Goal: Task Accomplishment & Management: Manage account settings

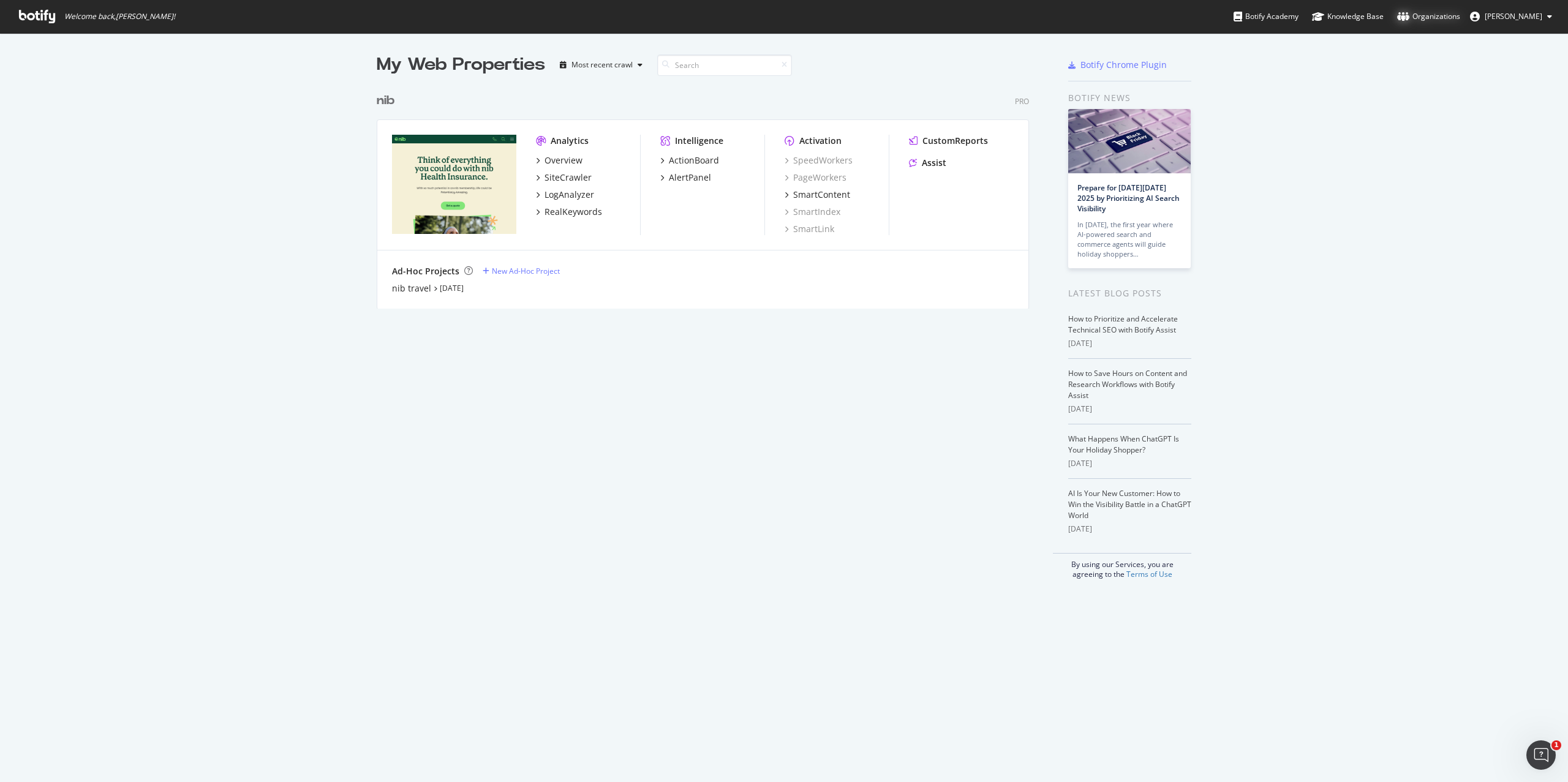
click at [1427, 14] on div "Organizations" at bounding box center [1429, 16] width 63 height 12
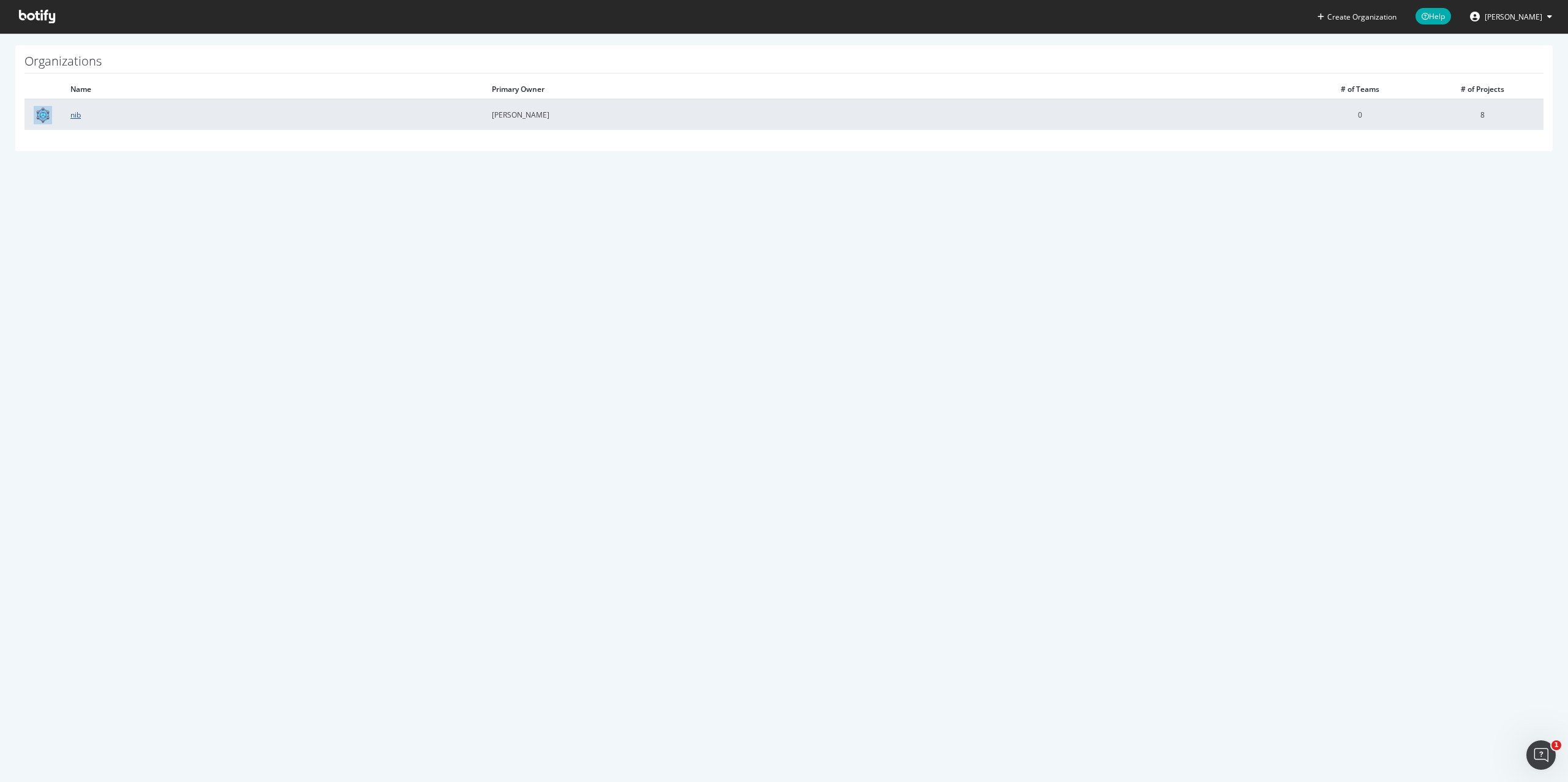
click at [70, 116] on link "nib" at bounding box center [76, 115] width 11 height 11
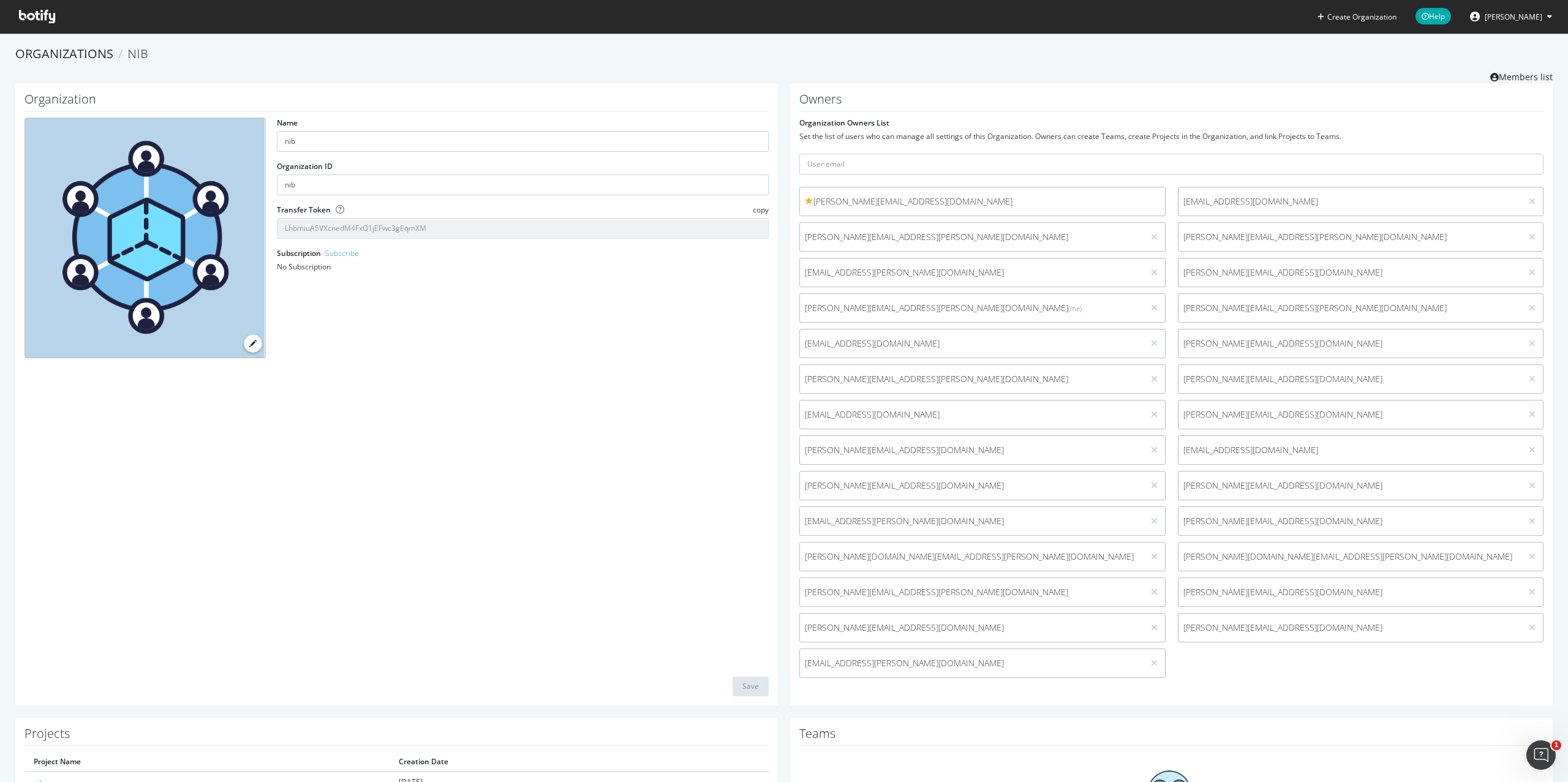
click at [805, 202] on span at bounding box center [809, 200] width 9 height 9
click at [992, 155] on input "text" at bounding box center [1171, 164] width 744 height 21
click at [998, 141] on div "Set the list of users who can manage all settings of this Organization. Owners …" at bounding box center [1171, 137] width 744 height 11
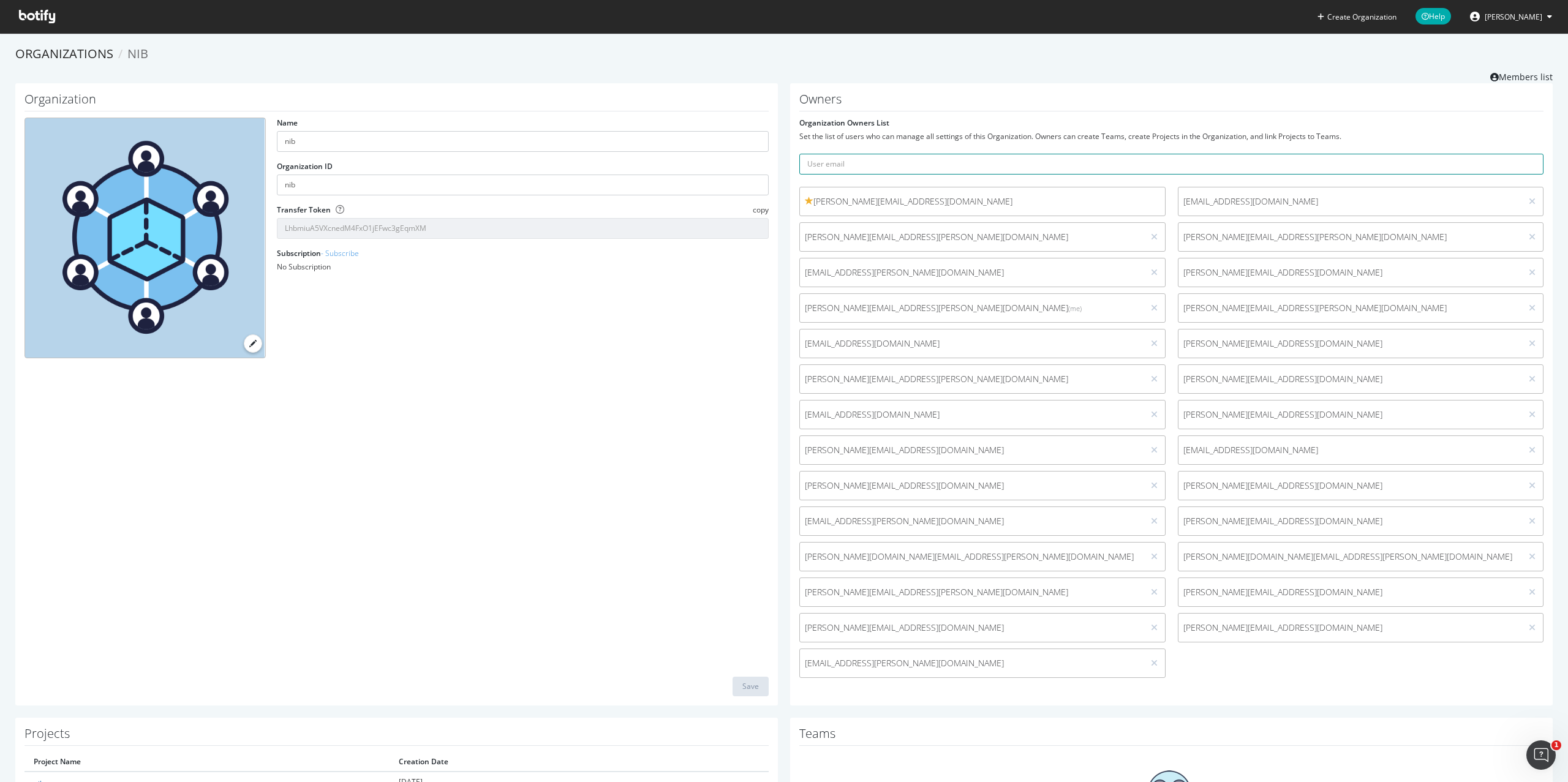
click at [991, 163] on input "text" at bounding box center [1171, 164] width 744 height 21
click at [845, 207] on div "[PERSON_NAME][EMAIL_ADDRESS][DOMAIN_NAME]" at bounding box center [983, 201] width 367 height 30
click at [805, 202] on span at bounding box center [809, 200] width 9 height 9
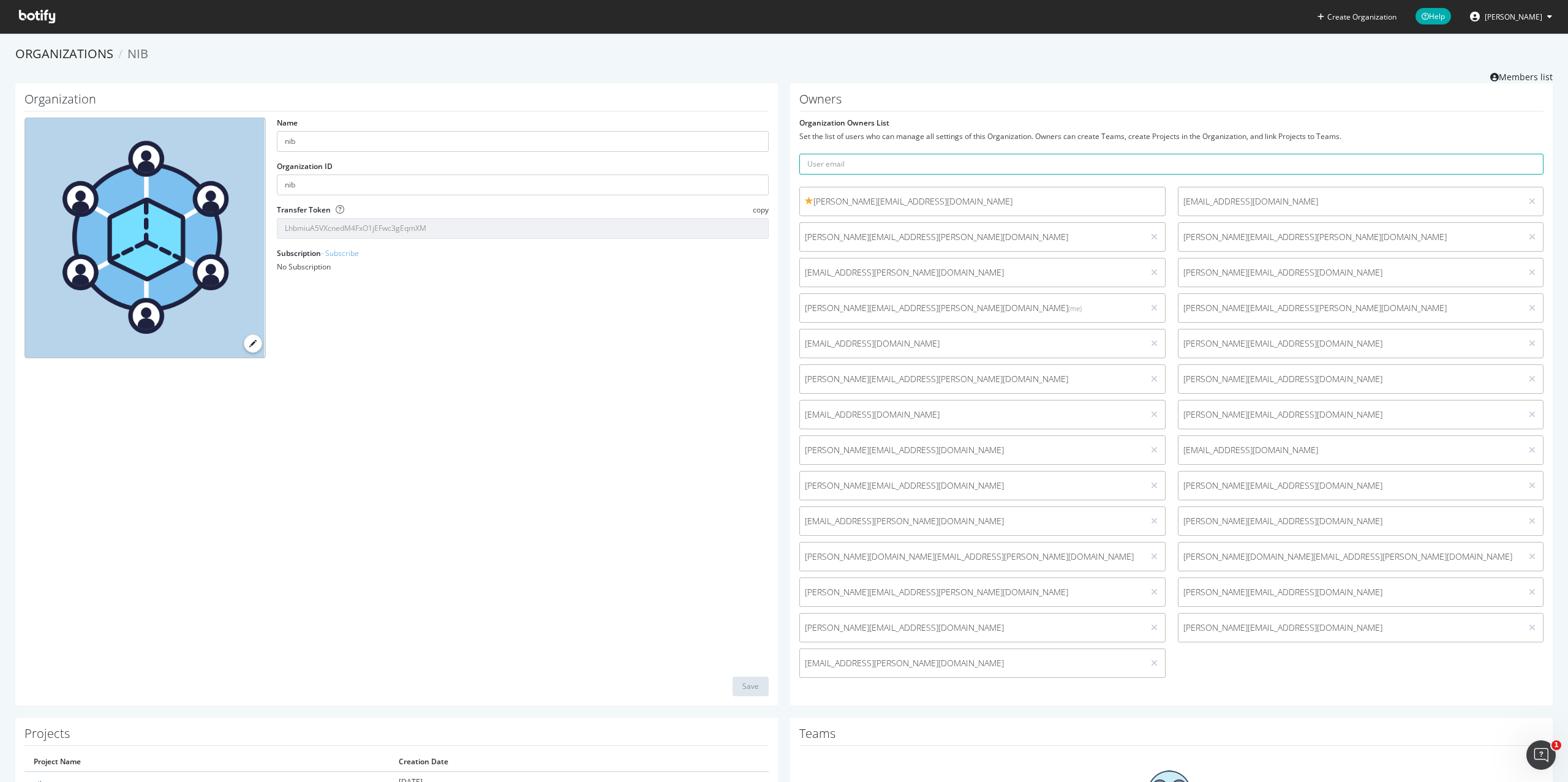
click at [559, 286] on div "Name nib Organization ID nib Transfer Token copy LhbmiuA5VXcnedM4FxO1jEFwc3gEqm…" at bounding box center [397, 242] width 757 height 250
click at [829, 207] on div "m.leman@nib.com.au" at bounding box center [983, 201] width 367 height 30
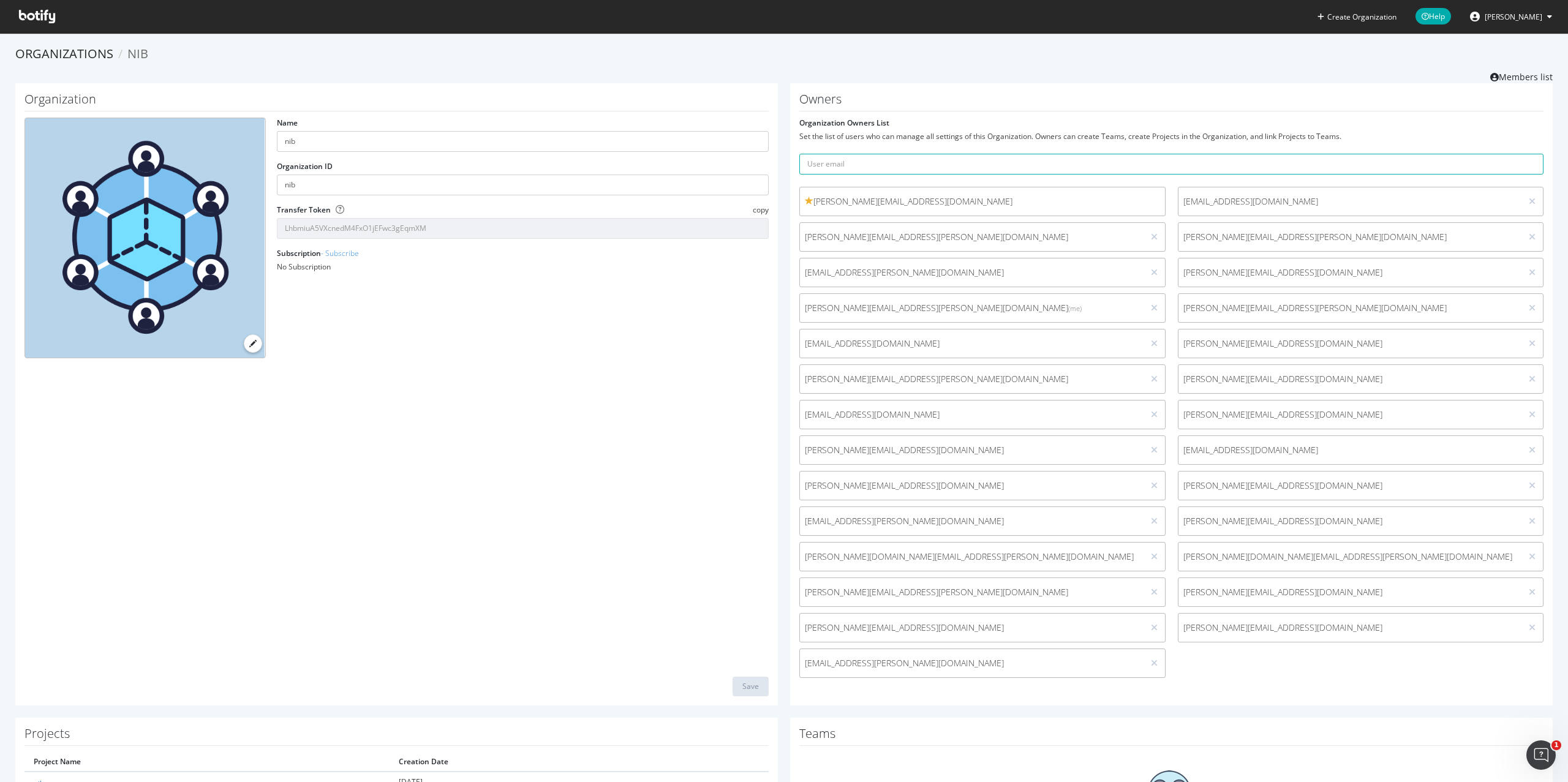
click at [822, 205] on span "m.leman@nib.com.au" at bounding box center [982, 201] width 355 height 12
copy span "m.leman@nib.com.au"
click at [1531, 21] on span "[PERSON_NAME]" at bounding box center [1513, 17] width 58 height 11
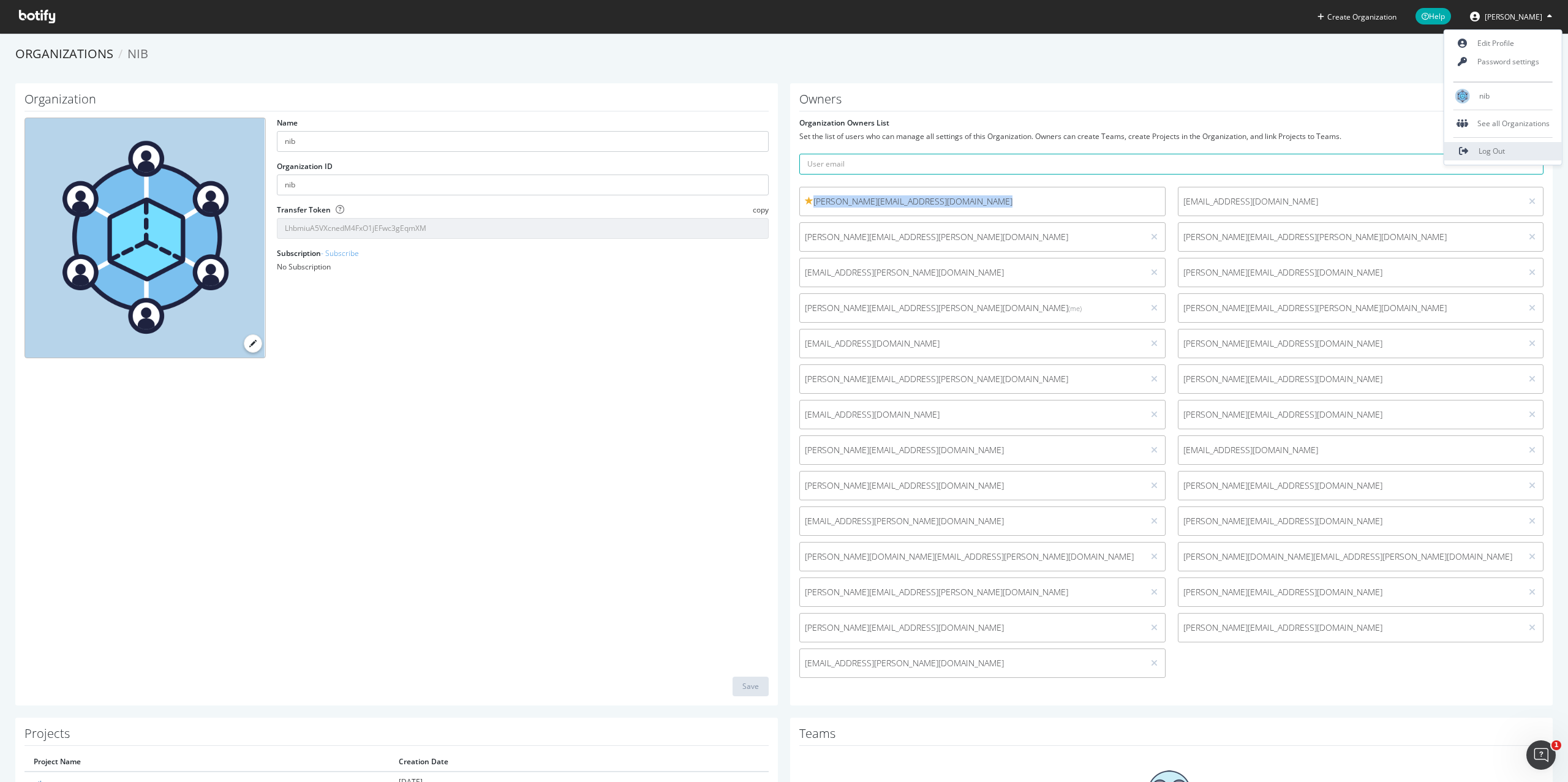
click at [1486, 151] on span "Log Out" at bounding box center [1492, 151] width 26 height 11
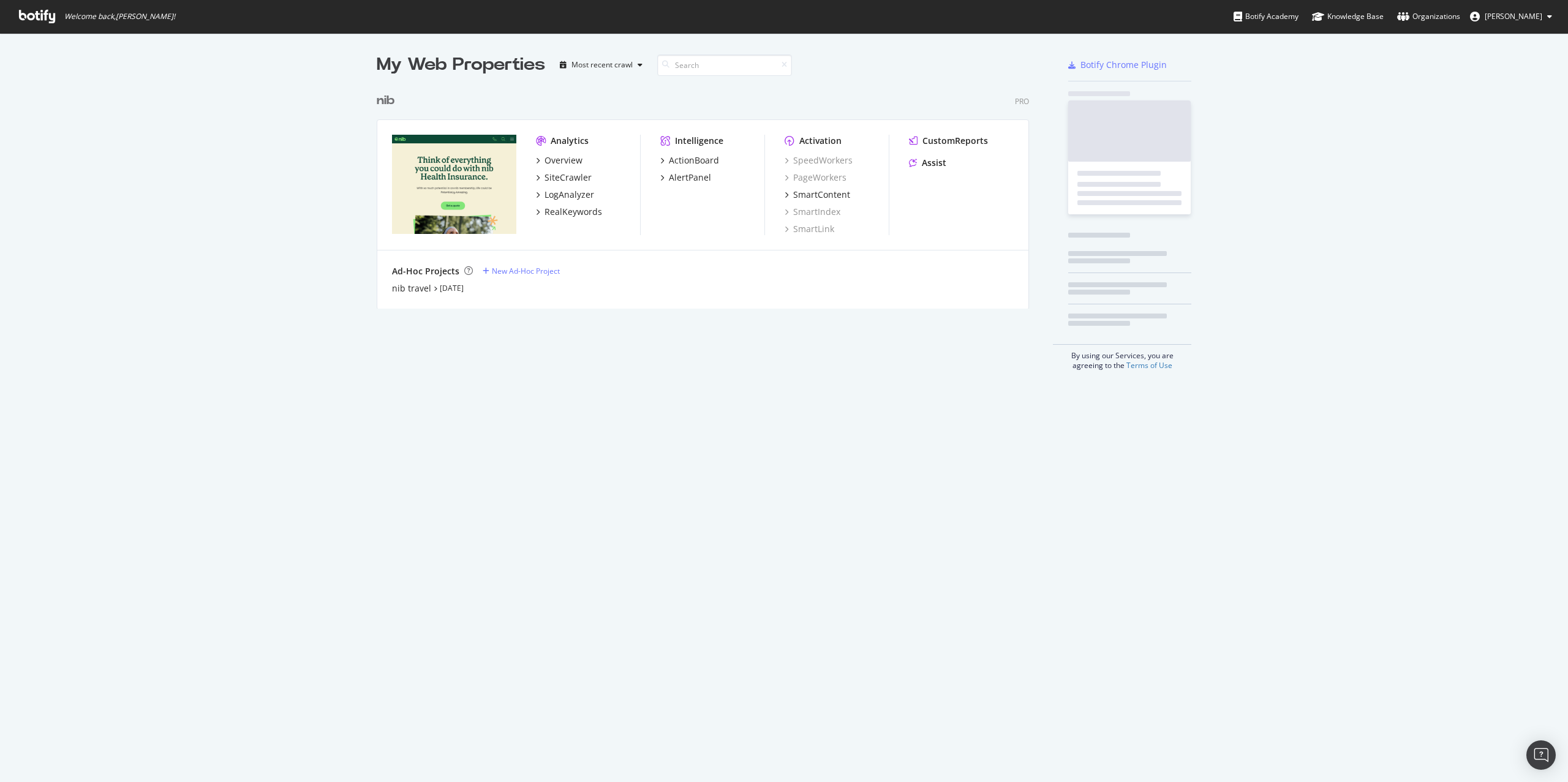
scroll to position [219, 650]
